Goal: Find specific page/section: Find specific page/section

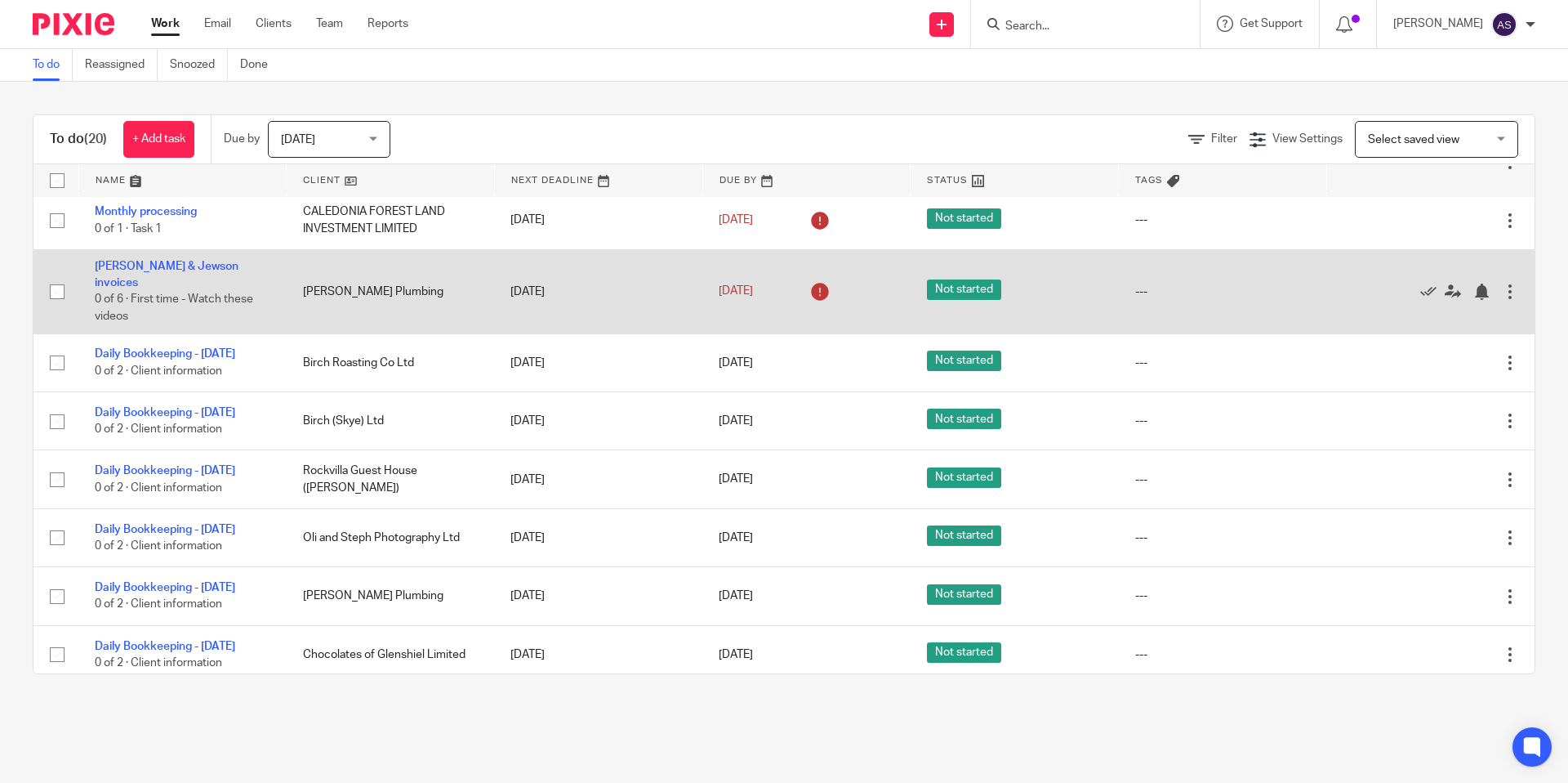
scroll to position [564, 0]
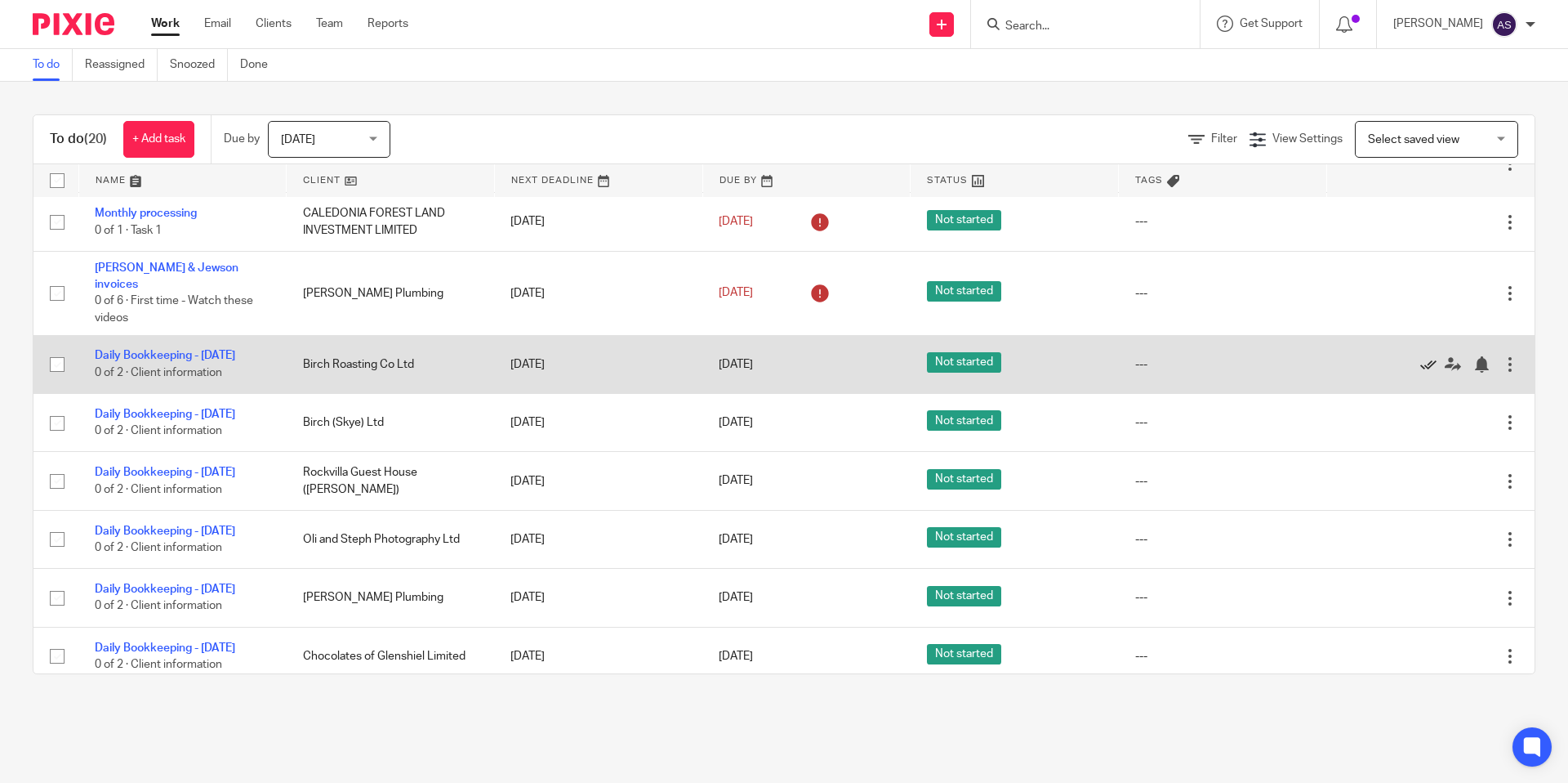
click at [1428, 372] on icon at bounding box center [1428, 364] width 16 height 16
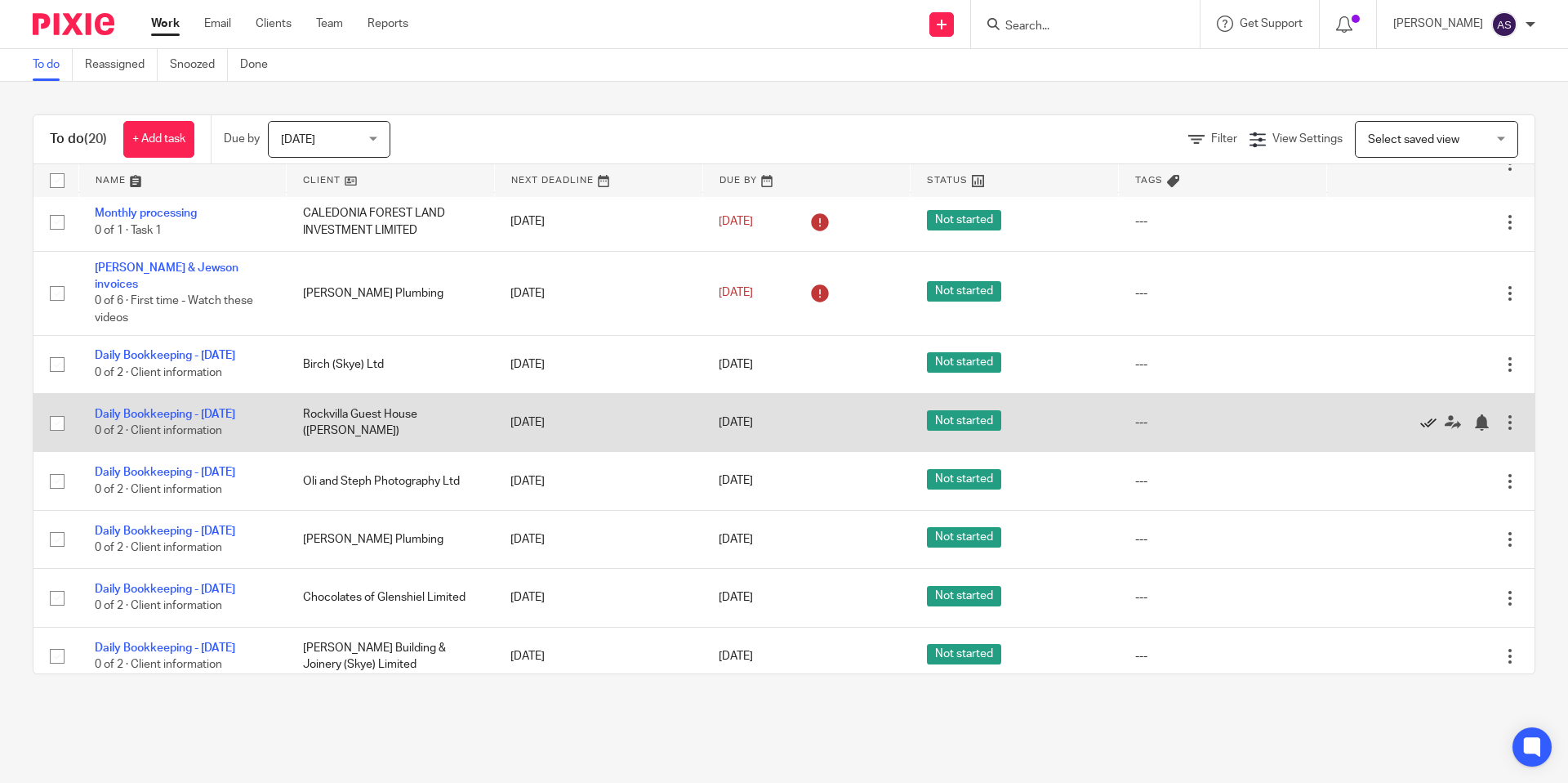
click at [1425, 431] on icon at bounding box center [1428, 422] width 16 height 16
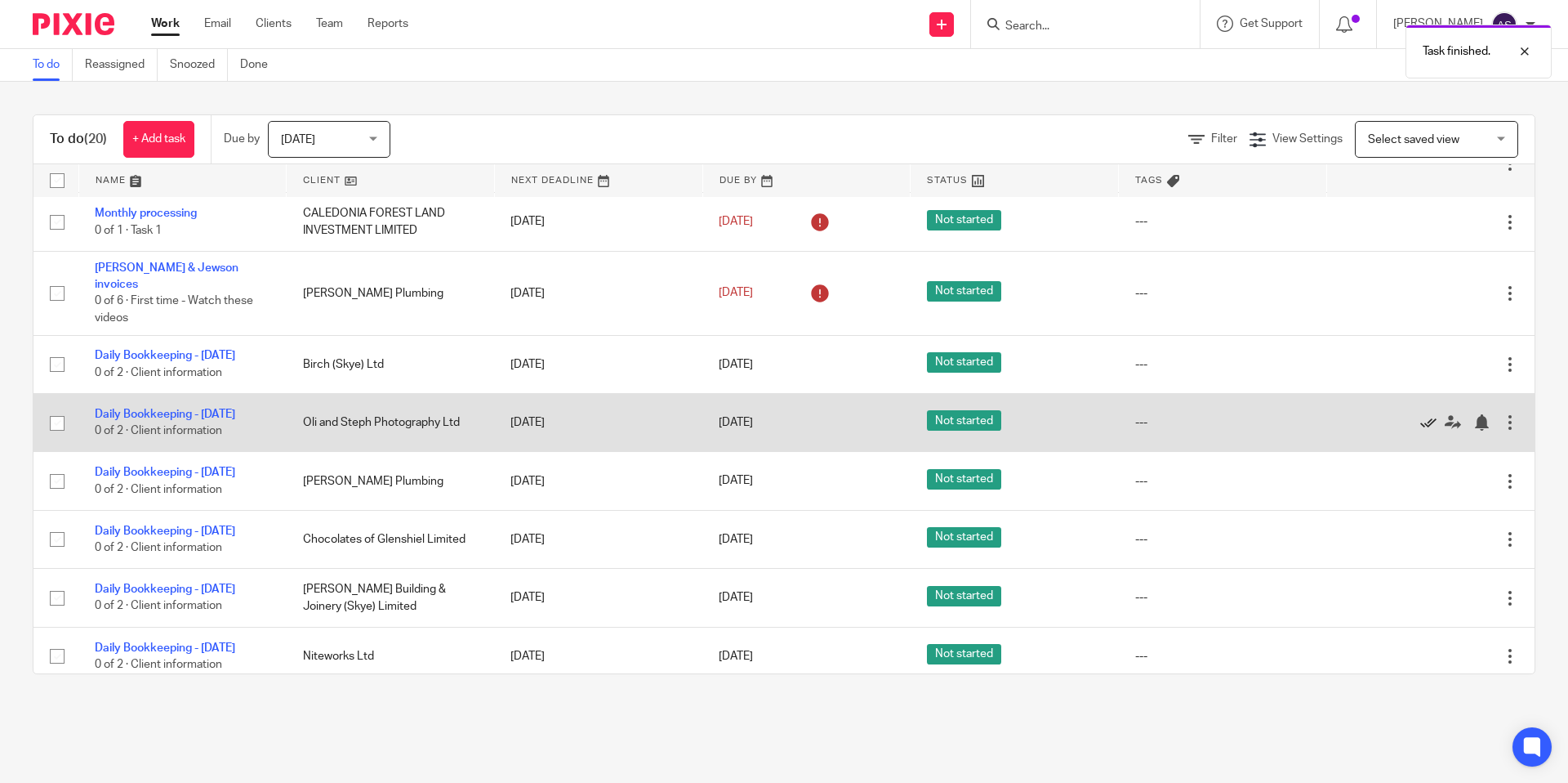
click at [1421, 431] on icon at bounding box center [1428, 422] width 16 height 16
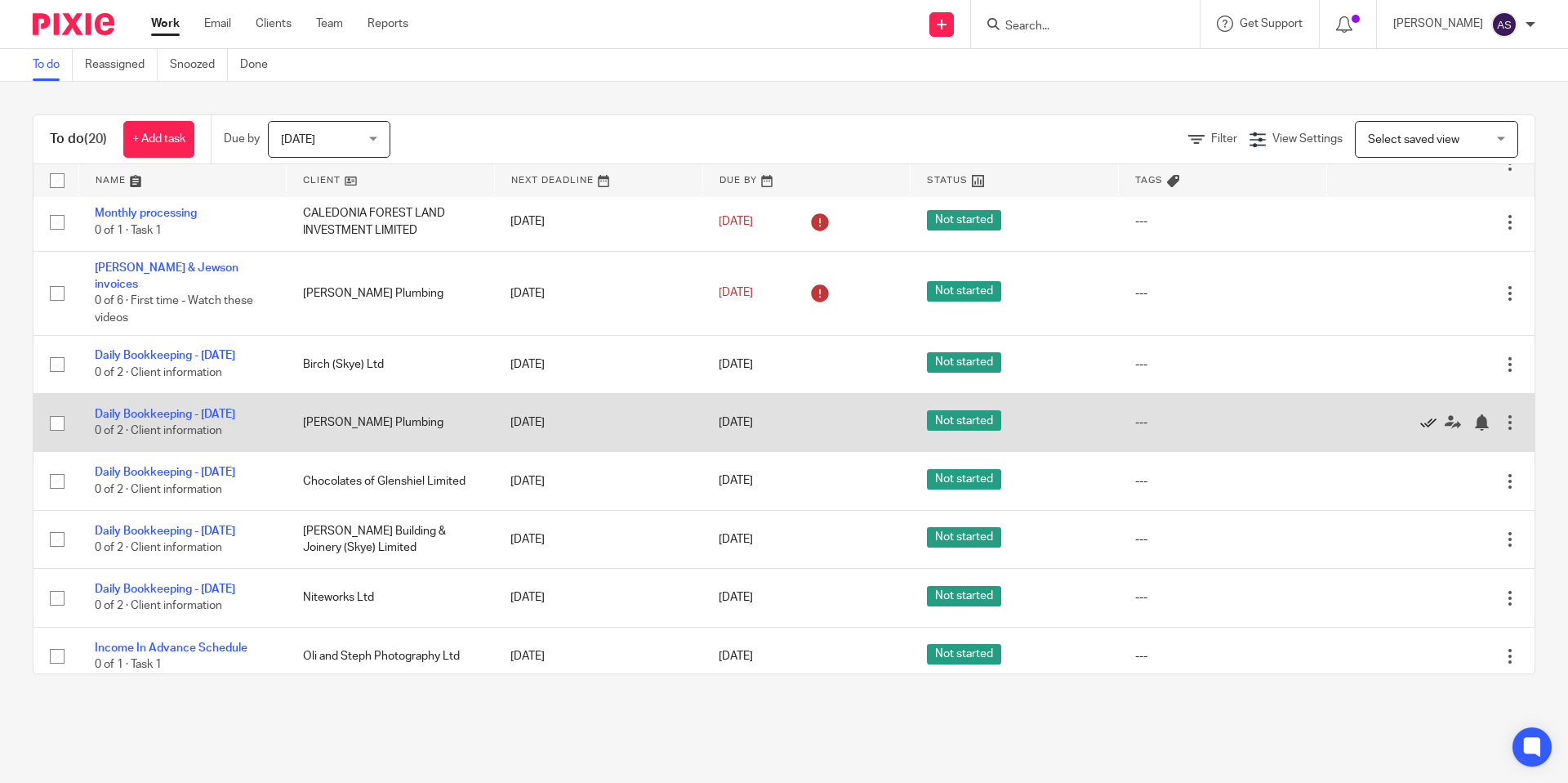
click at [1422, 431] on icon at bounding box center [1428, 422] width 16 height 16
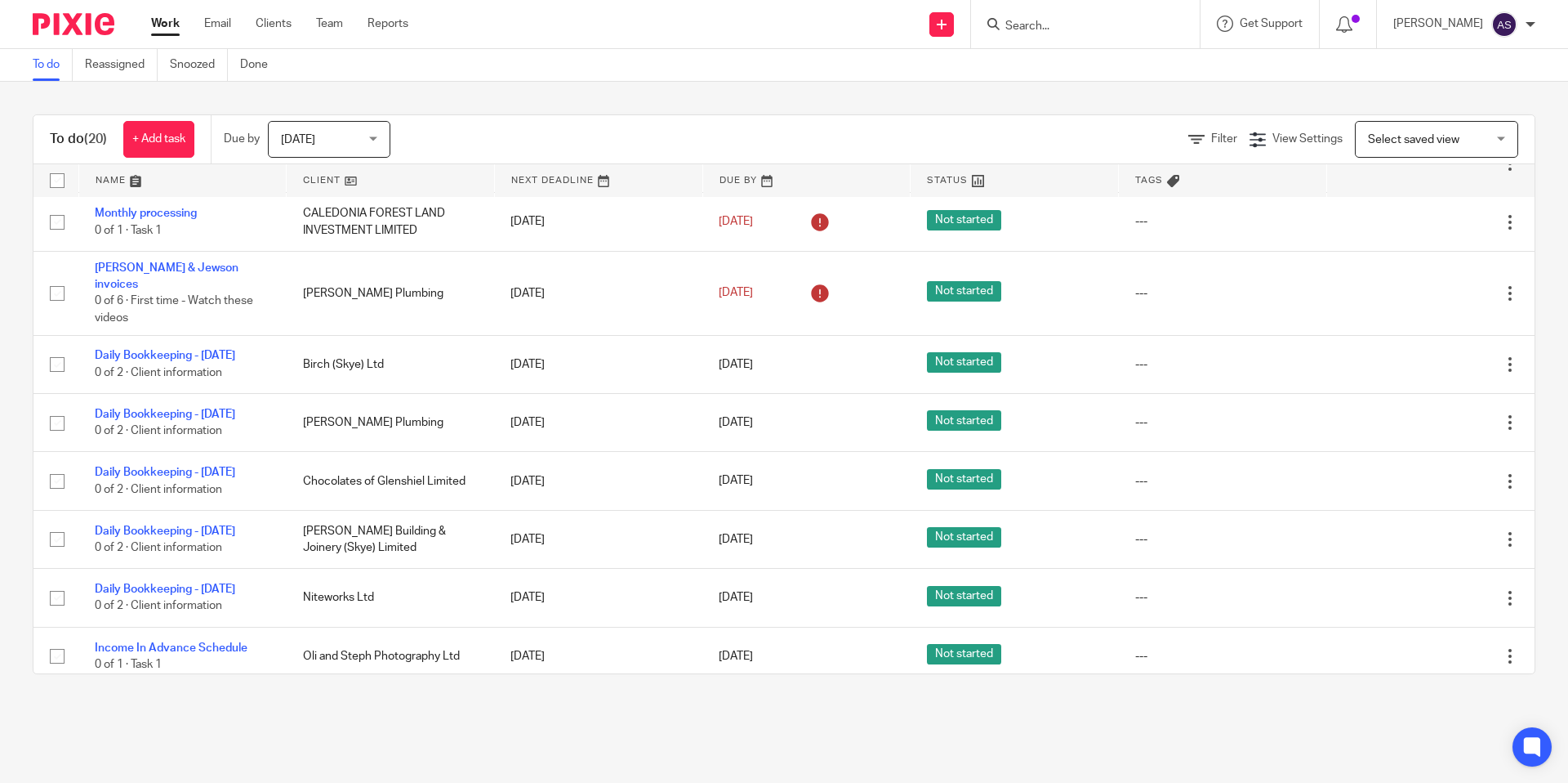
scroll to position [532, 0]
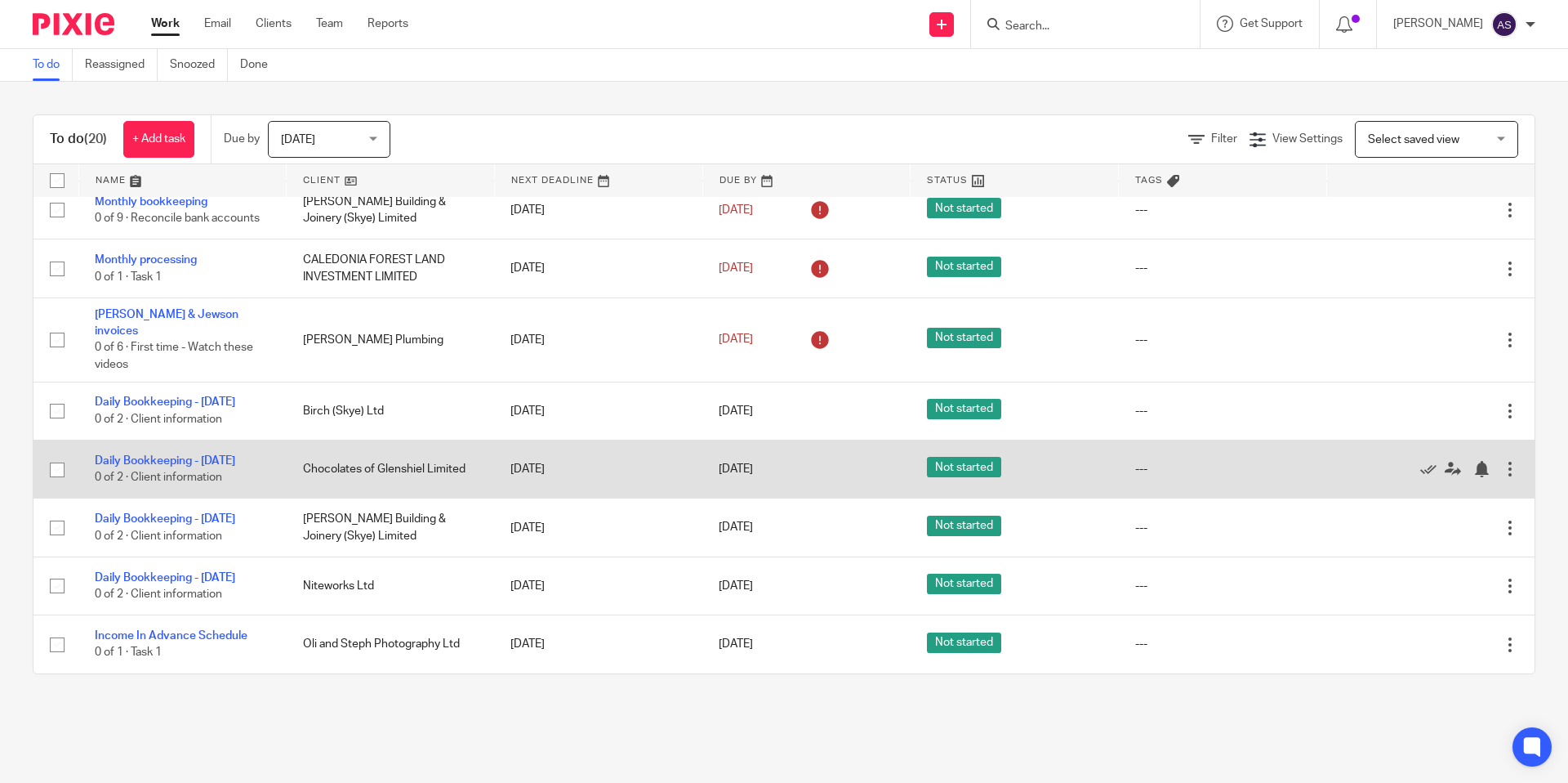
click at [1418, 461] on div at bounding box center [1422, 469] width 159 height 16
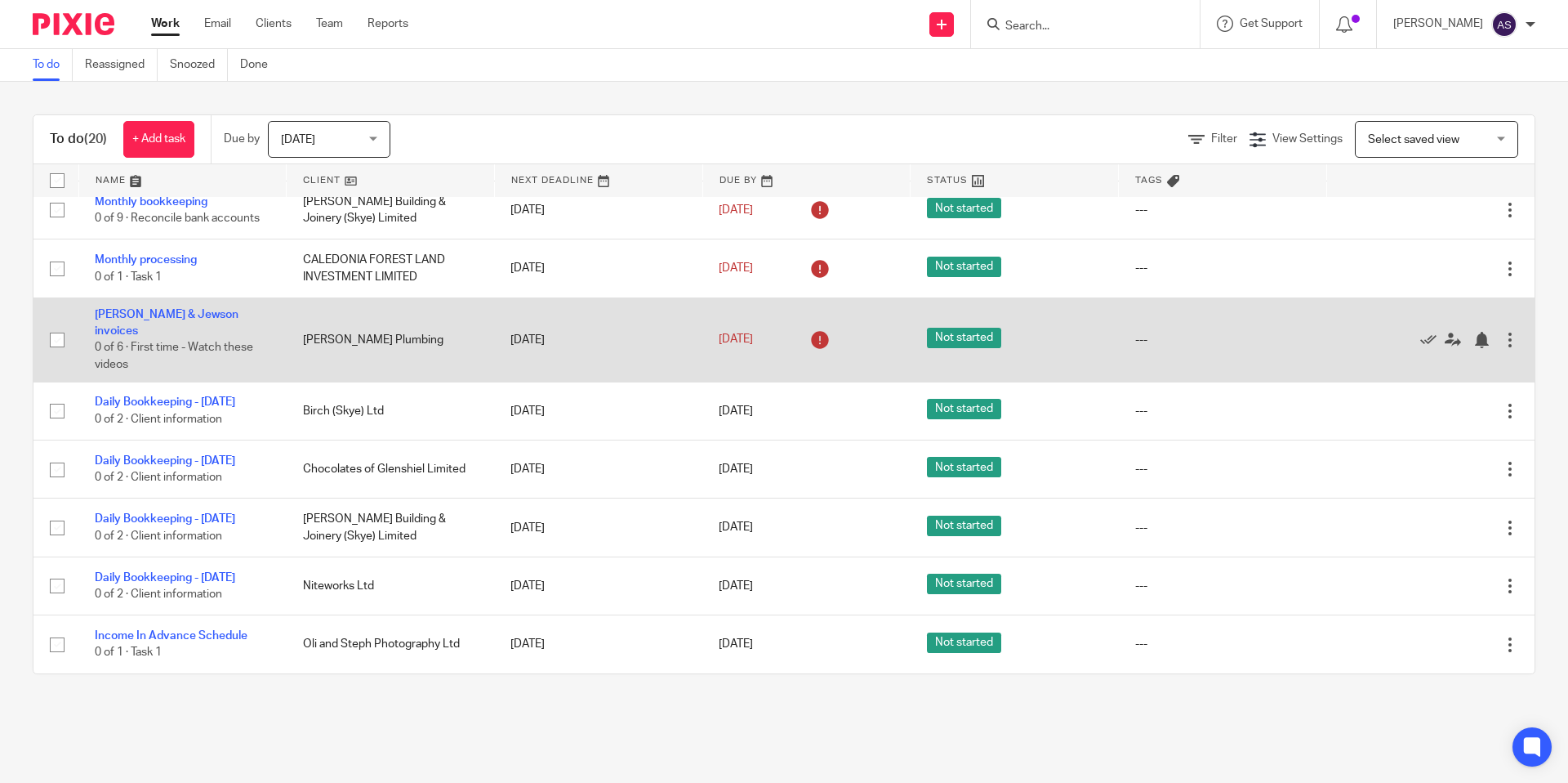
drag, startPoint x: 1427, startPoint y: 464, endPoint x: 1286, endPoint y: 368, distance: 170.6
click at [1427, 464] on icon at bounding box center [1428, 469] width 16 height 16
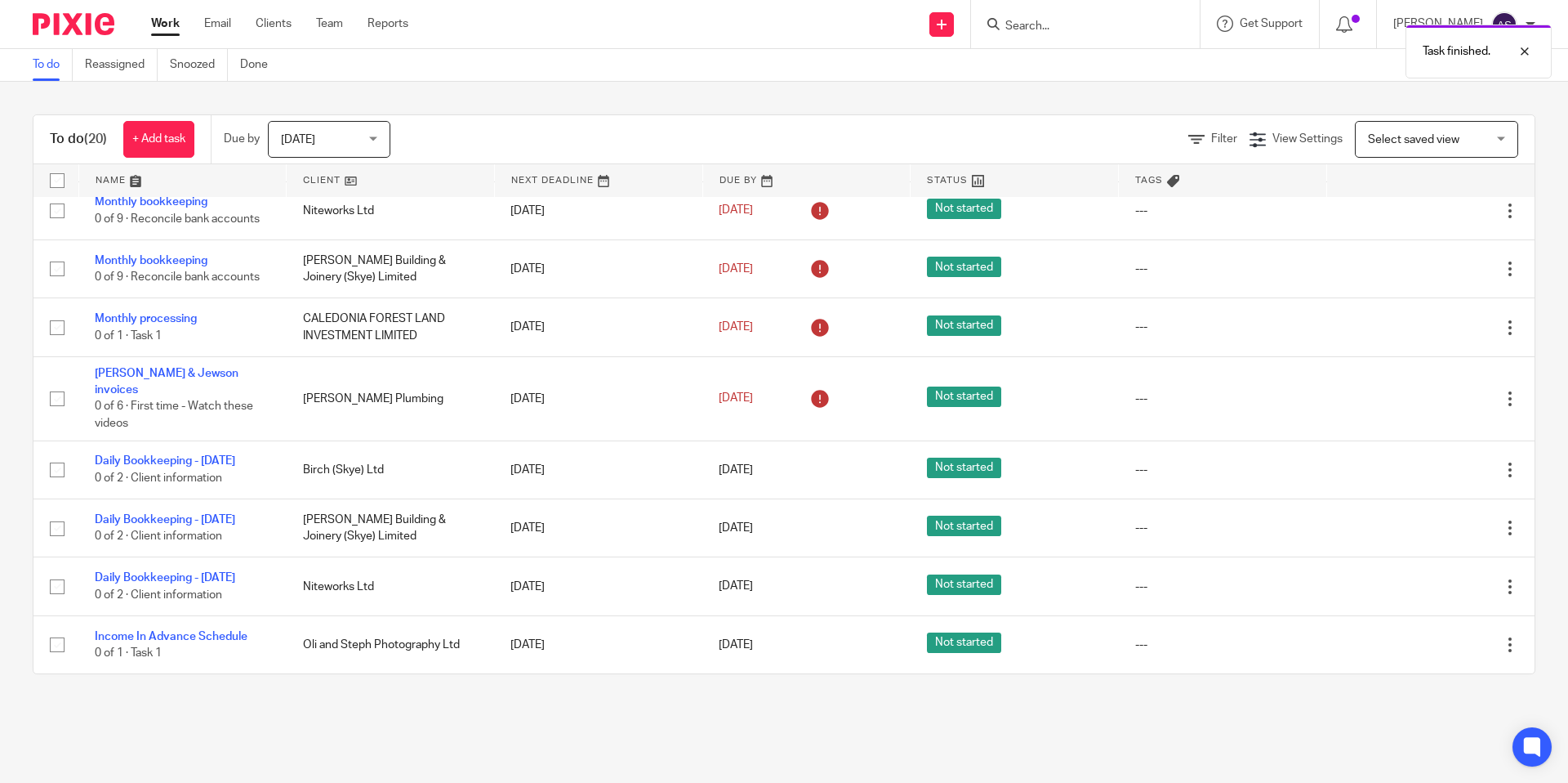
scroll to position [473, 0]
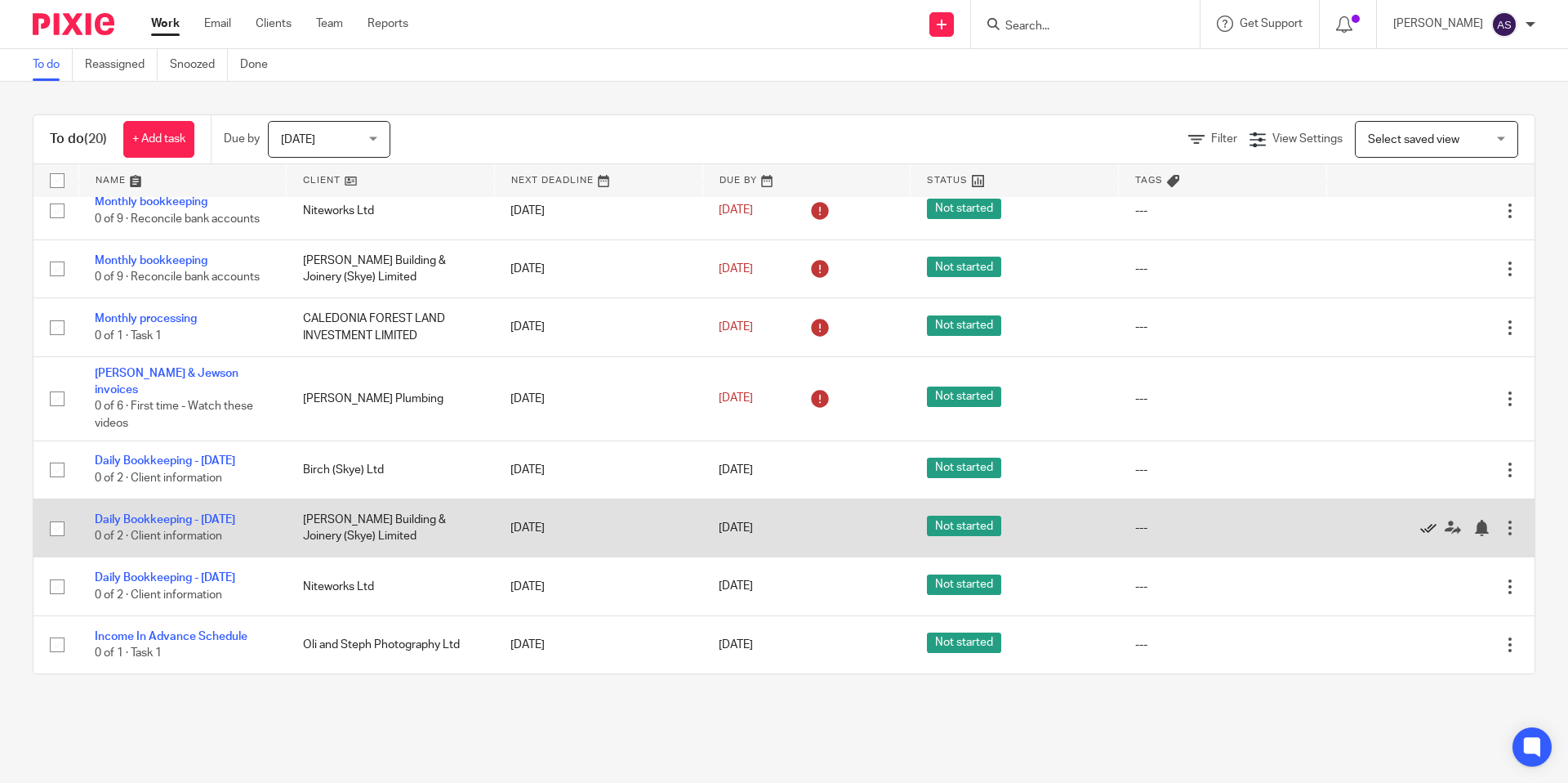
click at [1427, 524] on icon at bounding box center [1428, 527] width 16 height 16
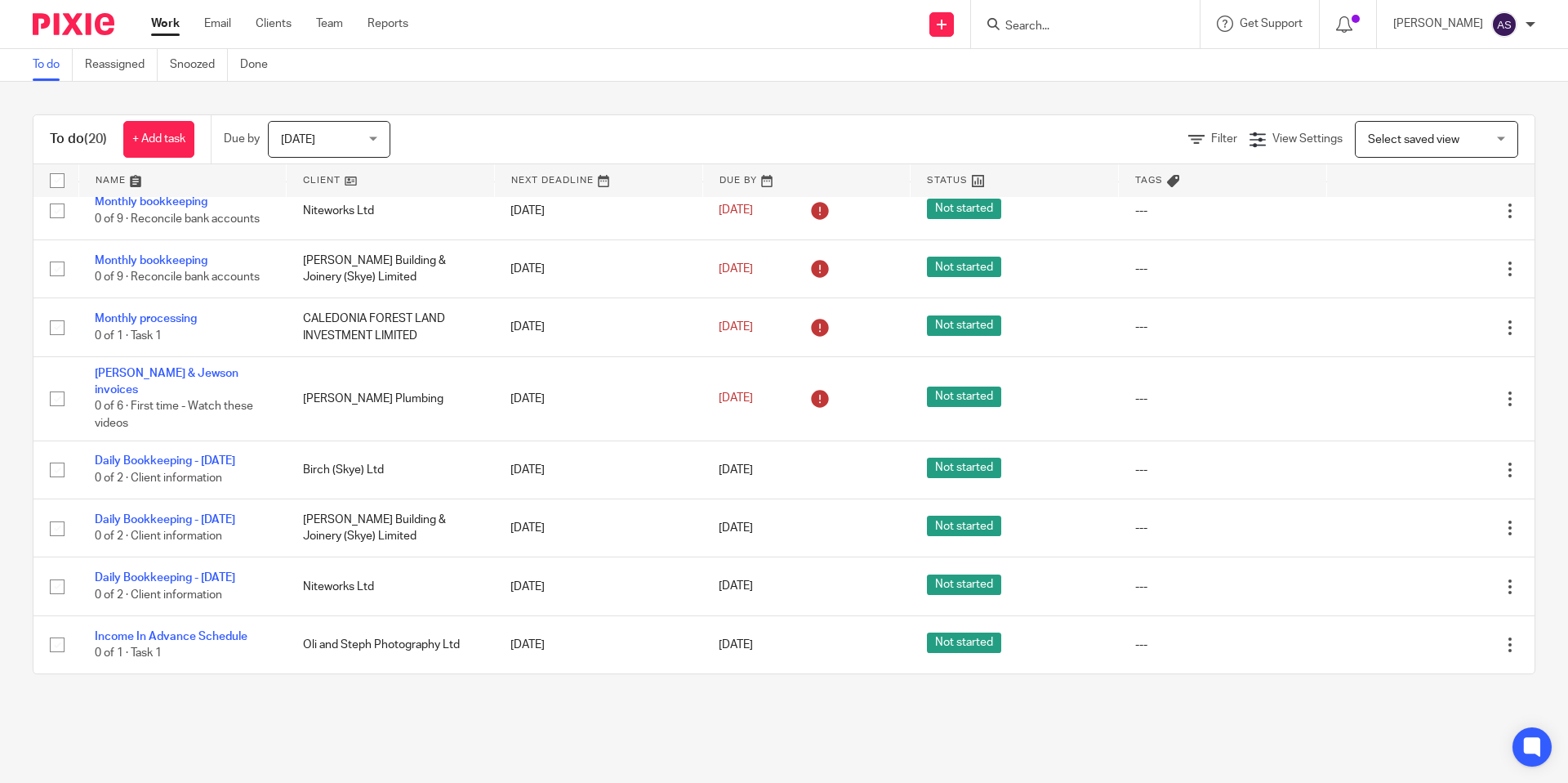
scroll to position [413, 0]
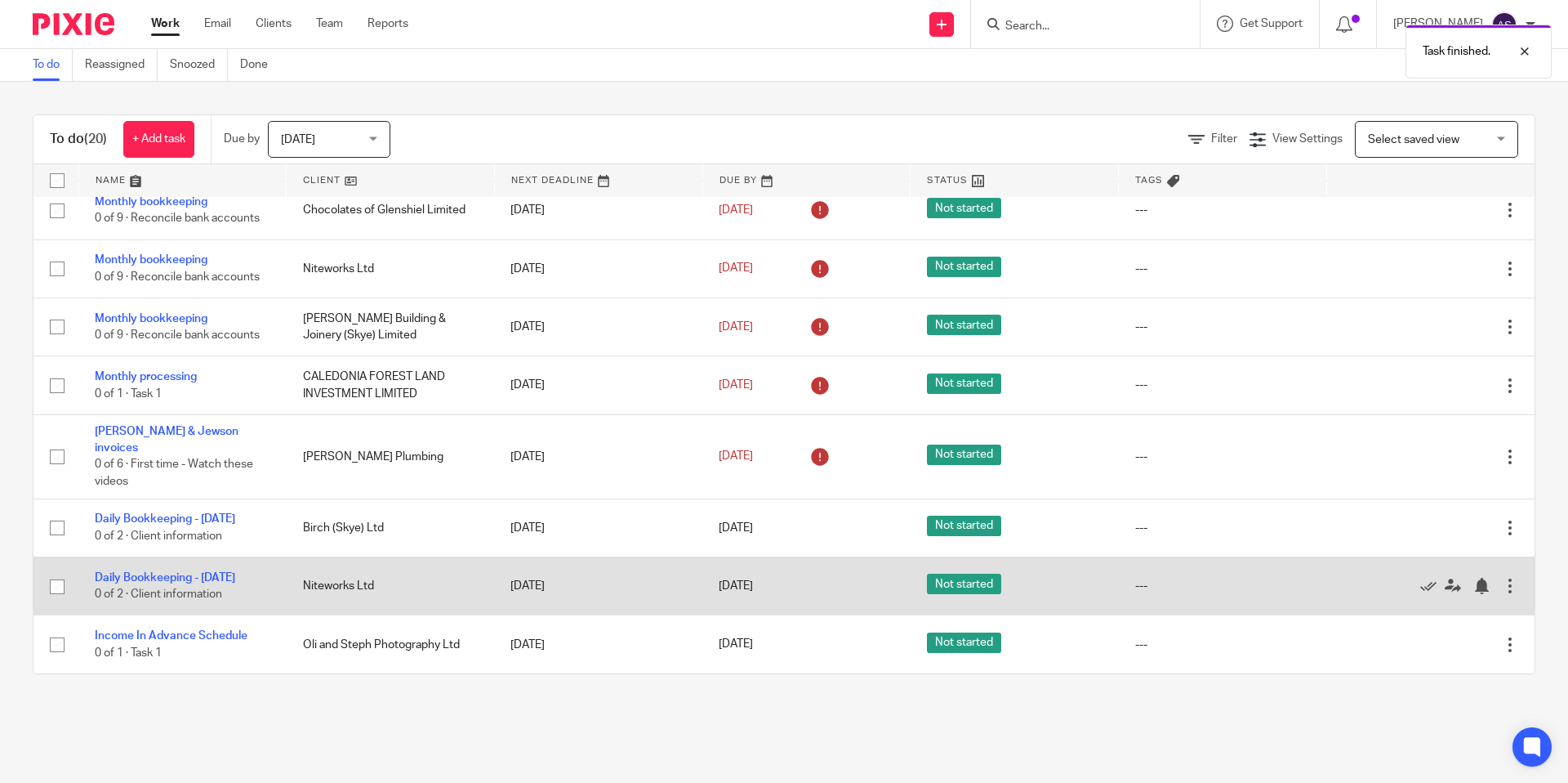
drag, startPoint x: 1423, startPoint y: 588, endPoint x: 1413, endPoint y: 582, distance: 11.7
click at [1423, 588] on icon at bounding box center [1428, 586] width 16 height 16
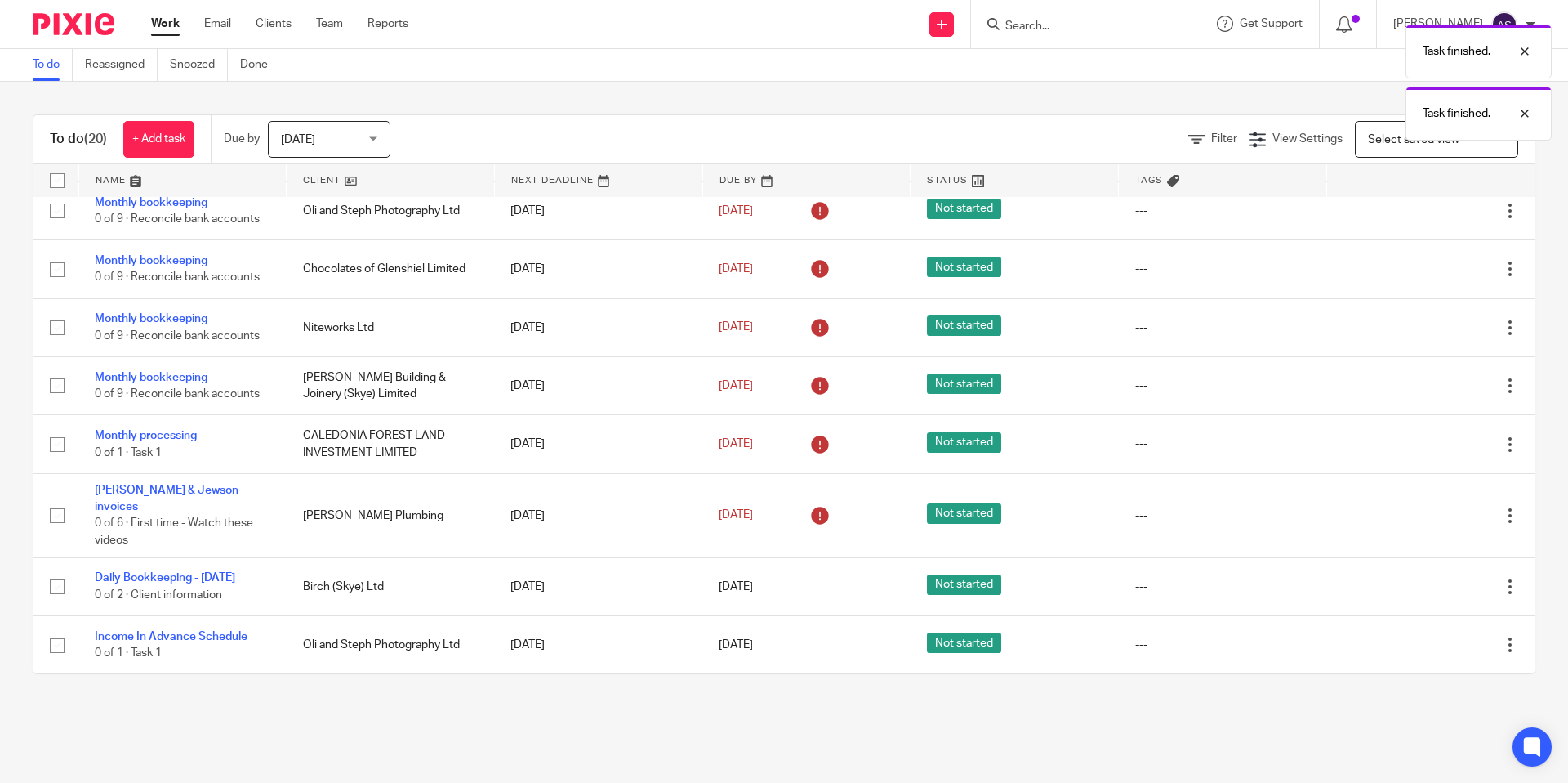
scroll to position [354, 0]
click at [1071, 31] on input "Search" at bounding box center [1077, 27] width 147 height 15
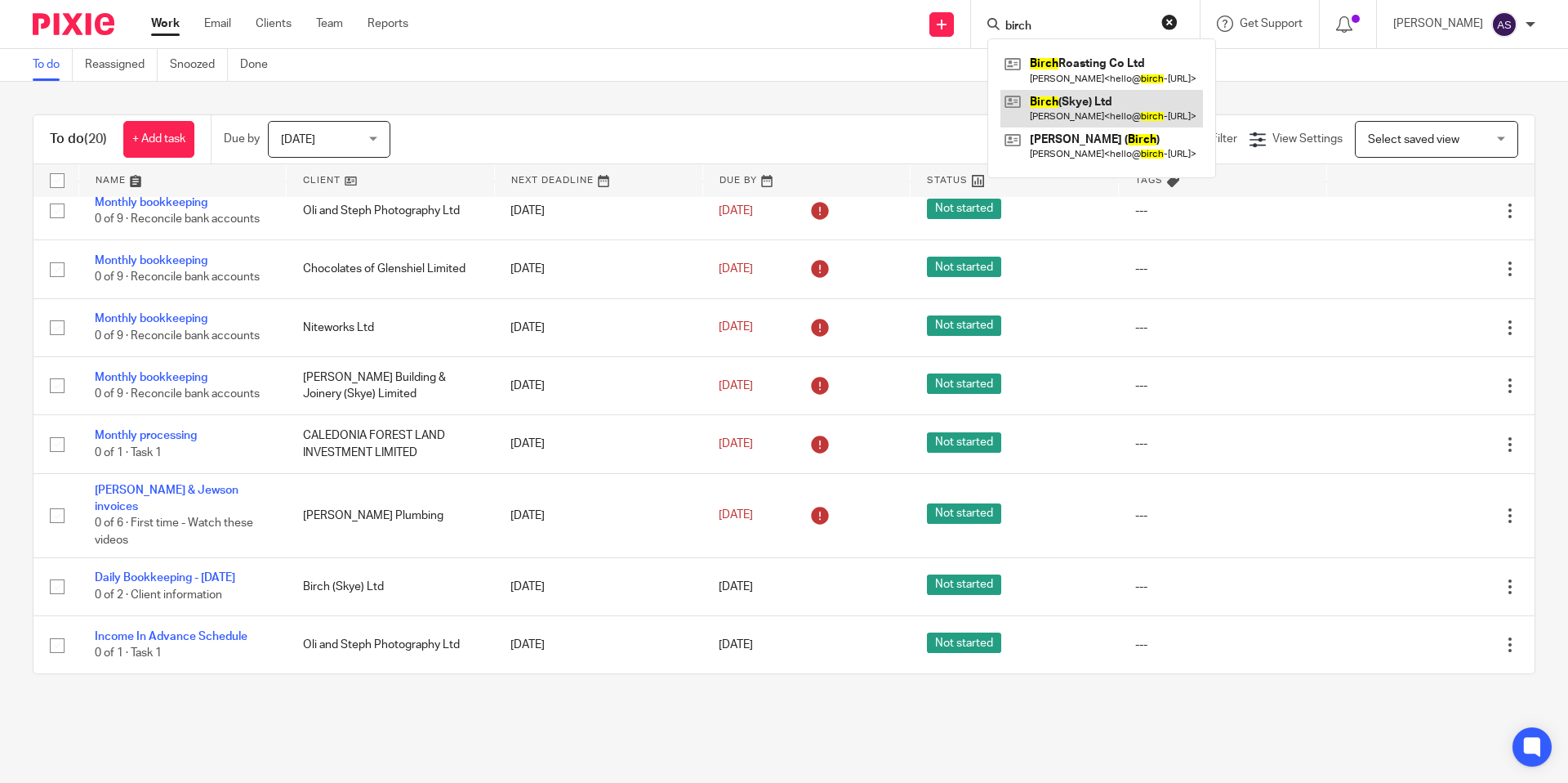
type input "birch"
click at [1058, 102] on link at bounding box center [1102, 108] width 203 height 38
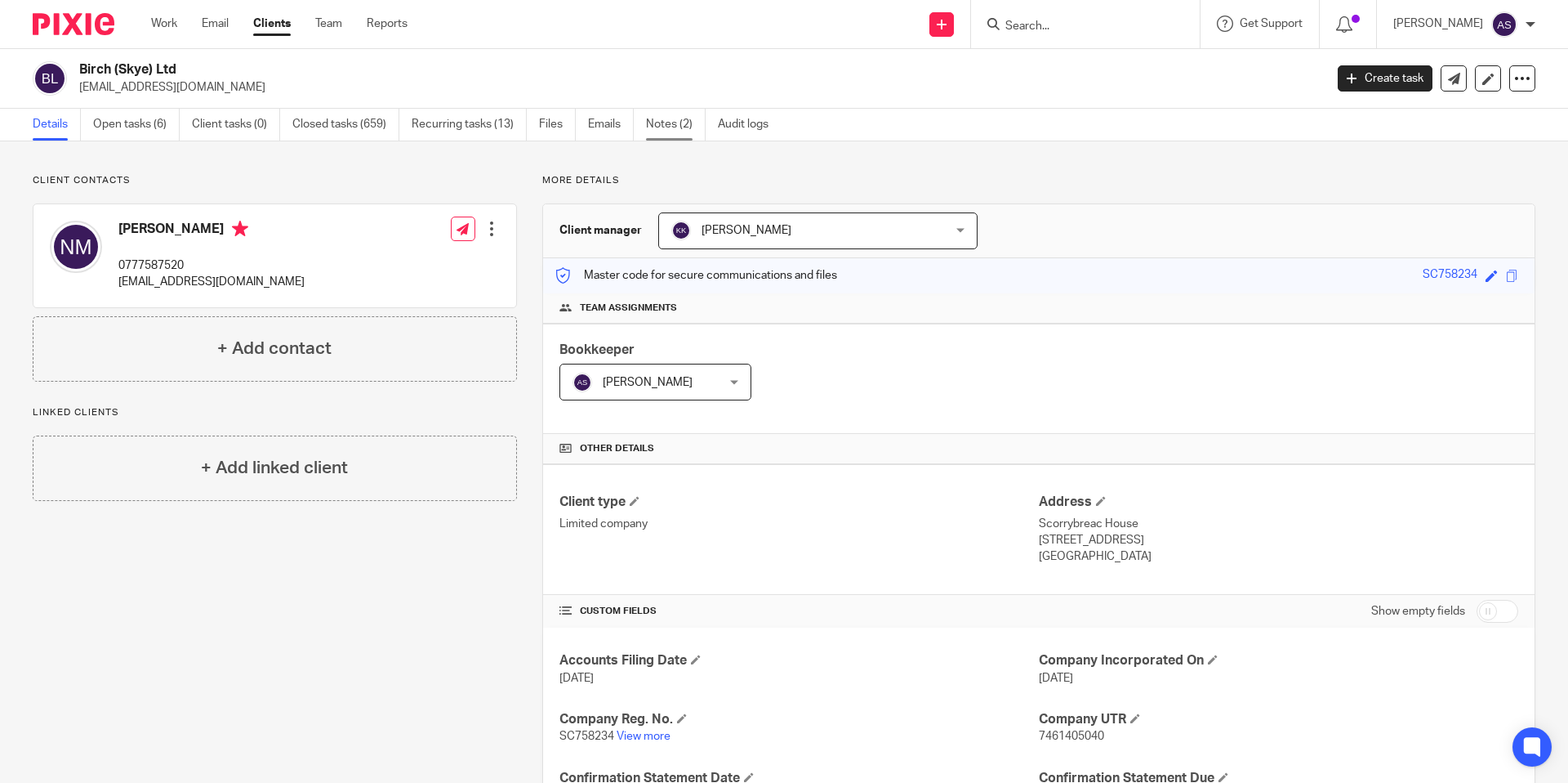
click at [655, 125] on link "Notes (2)" at bounding box center [676, 124] width 60 height 32
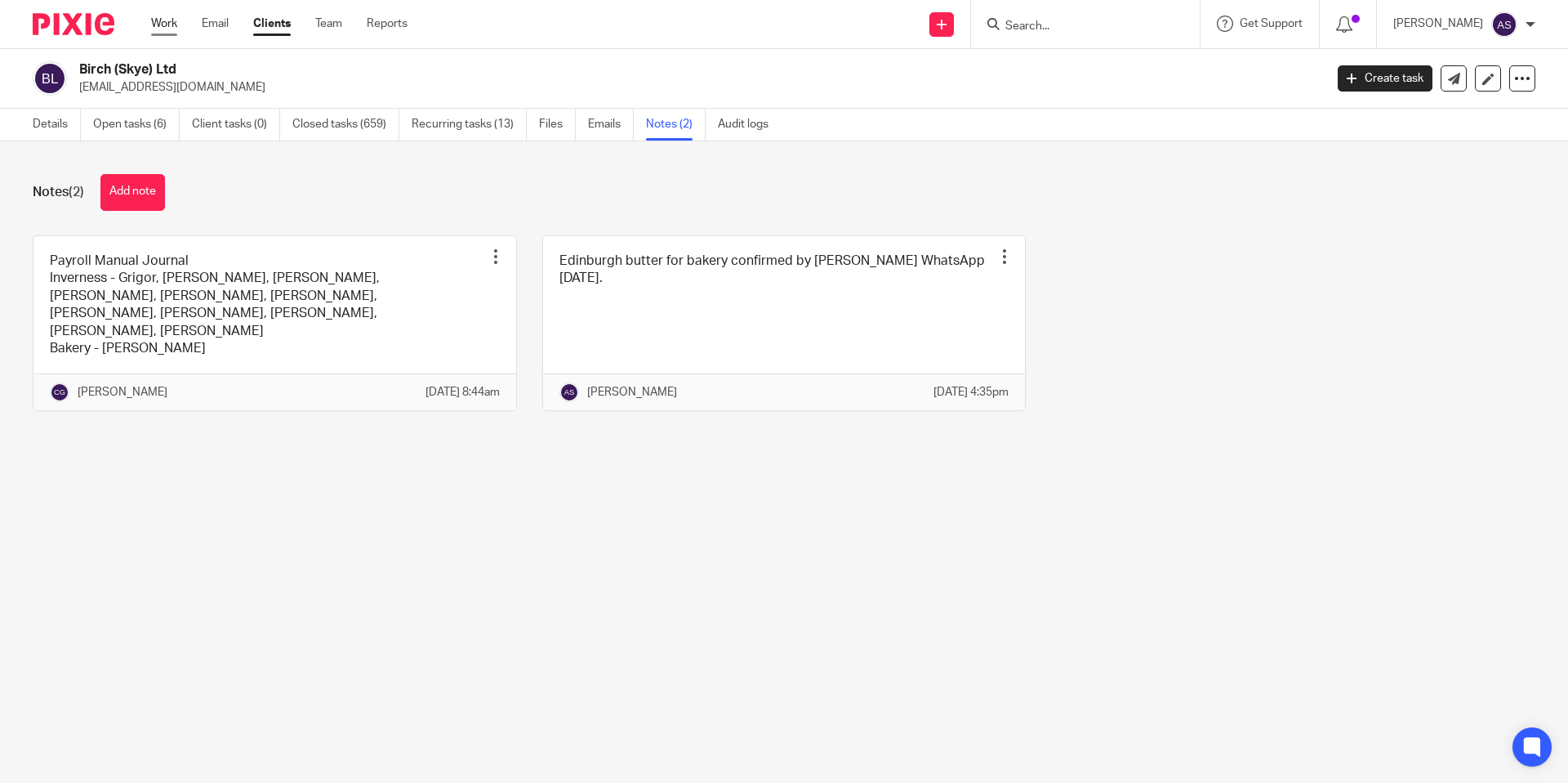
drag, startPoint x: 162, startPoint y: 34, endPoint x: 167, endPoint y: 25, distance: 10.3
click at [162, 32] on link "Work" at bounding box center [164, 24] width 26 height 16
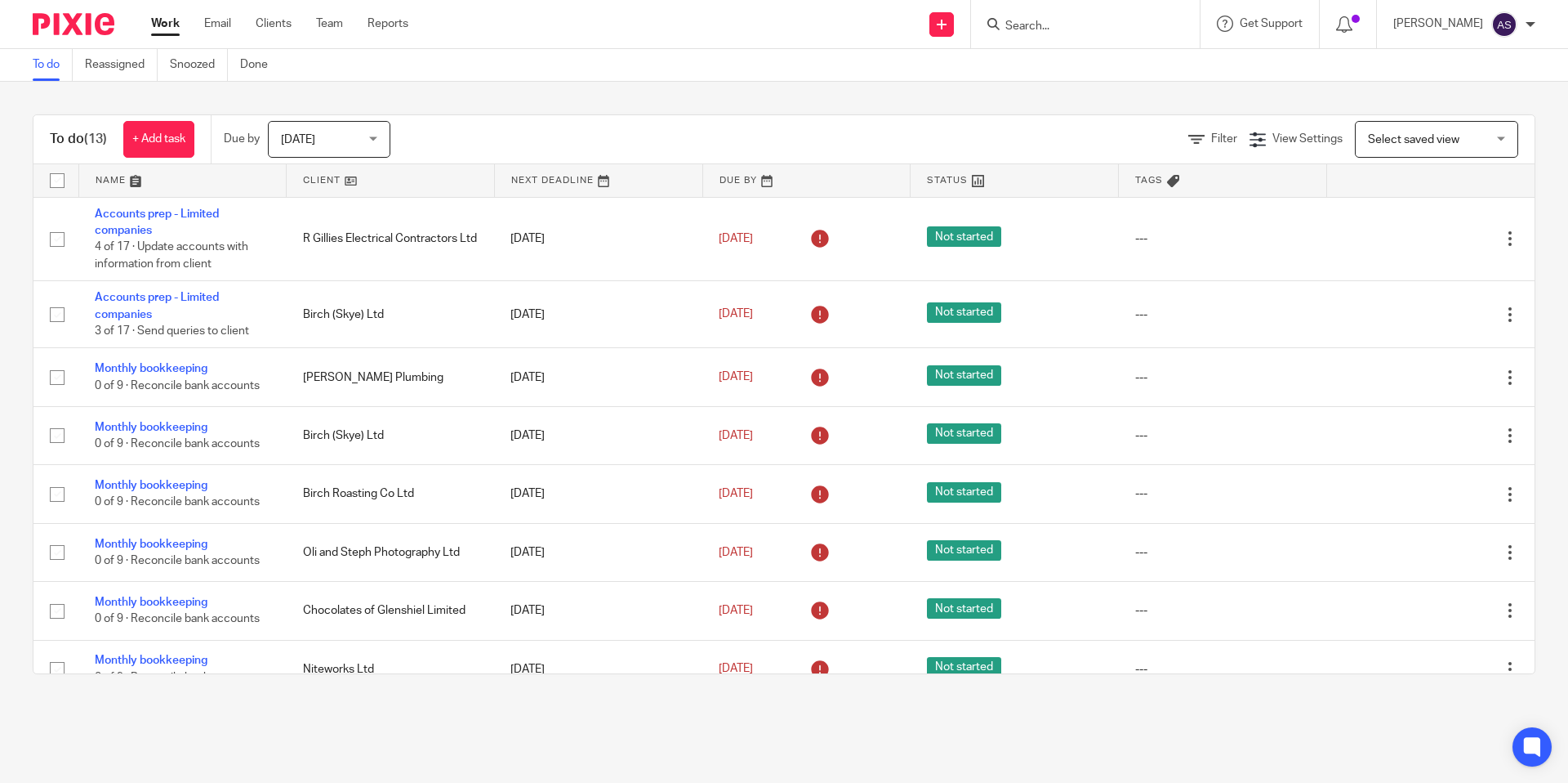
click at [481, 0] on div "Send new email Create task Add client Get Support Contact Support Help Document…" at bounding box center [999, 24] width 1134 height 48
